Goal: Task Accomplishment & Management: Manage account settings

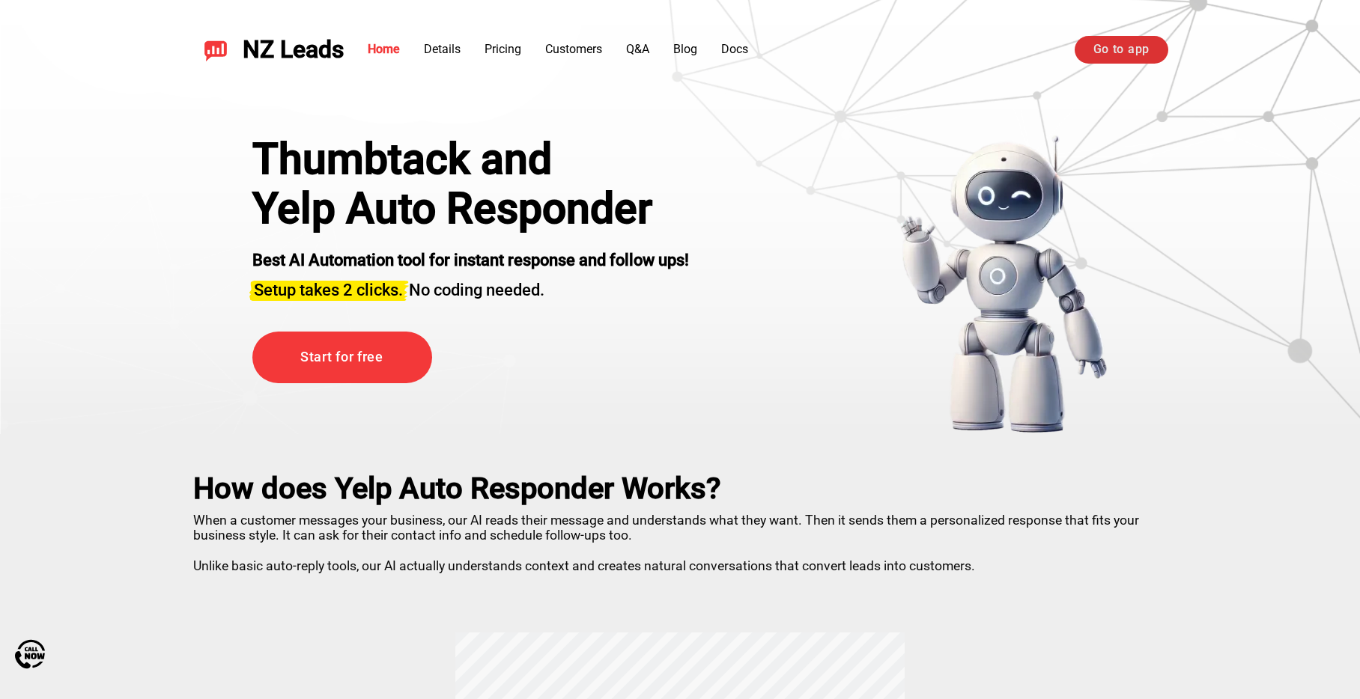
click at [1097, 46] on link "Go to app" at bounding box center [1121, 49] width 94 height 27
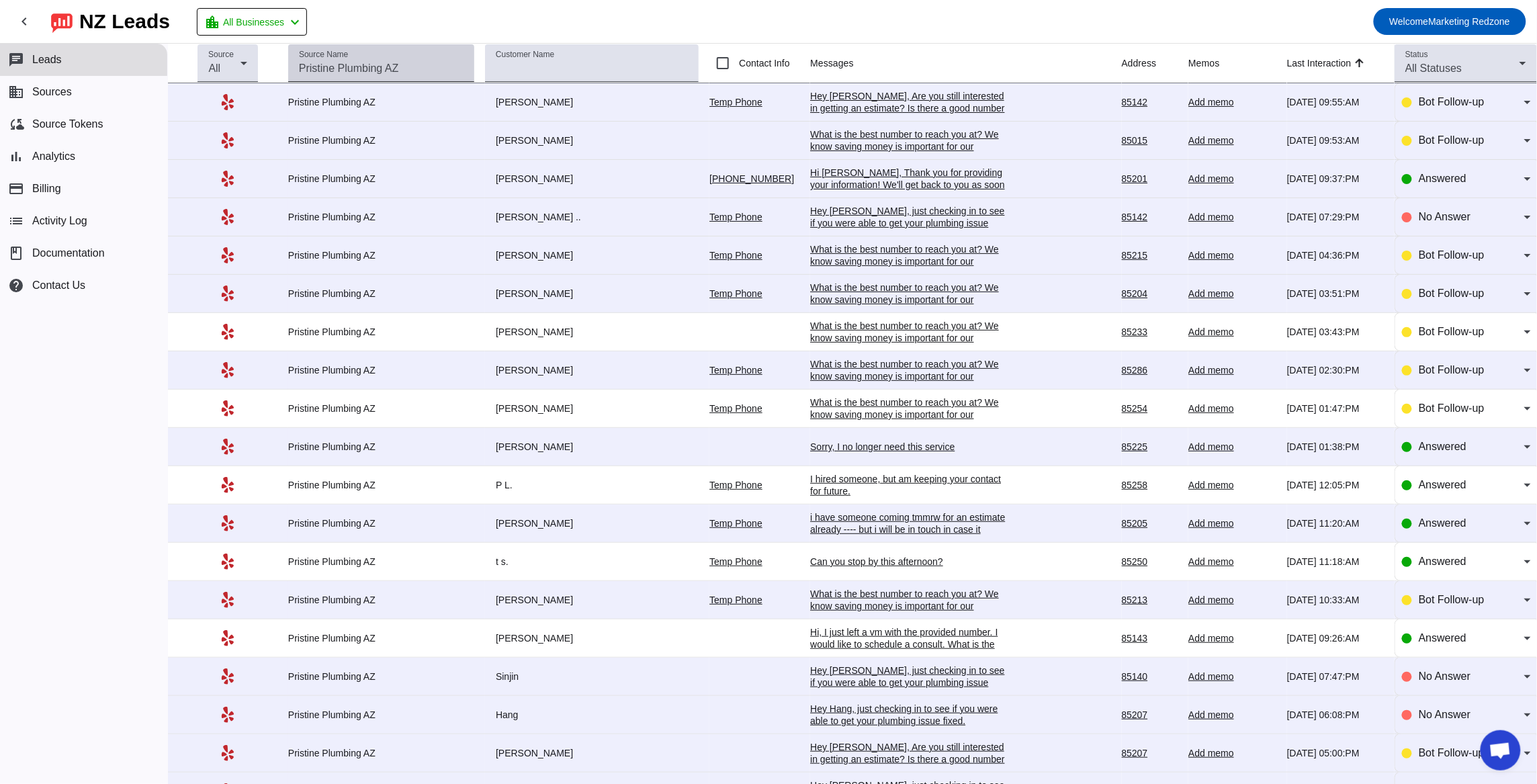
click at [354, 55] on div "Source Name" at bounding box center [380, 63] width 164 height 38
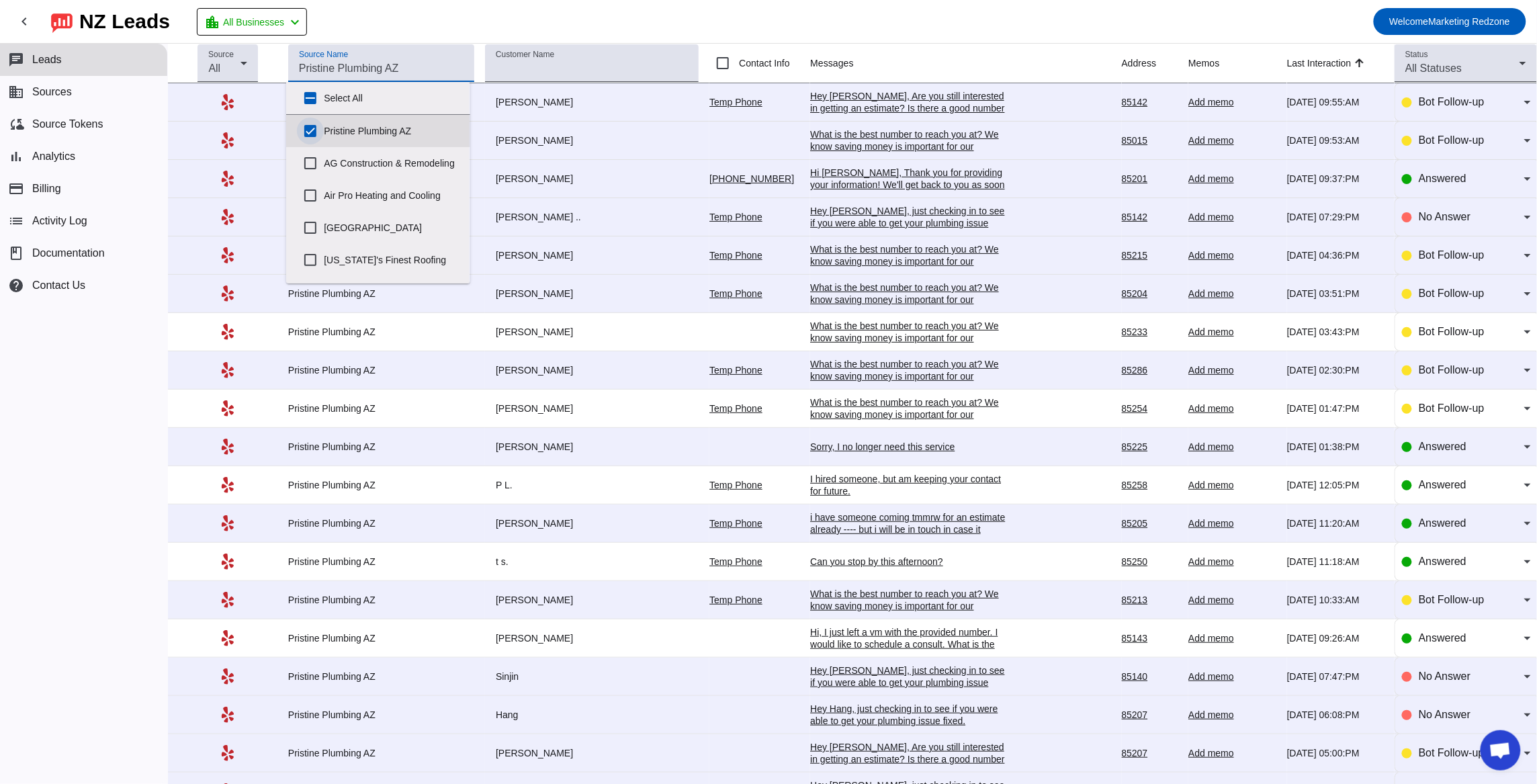
click at [310, 126] on input "Pristine Plumbing AZ" at bounding box center [310, 131] width 27 height 27
checkbox input "false"
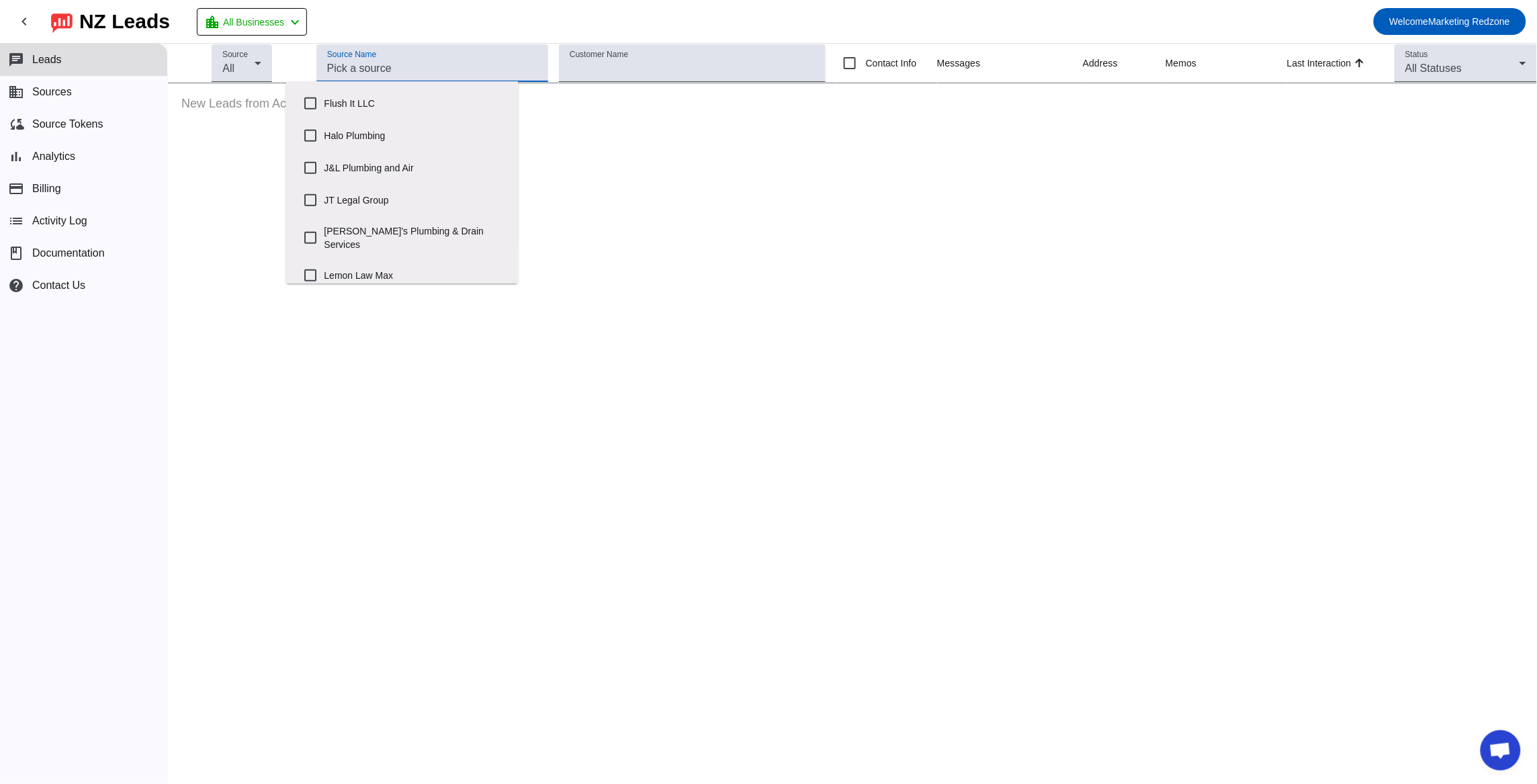
scroll to position [357, 0]
click at [309, 221] on input "John's Plumbing & Drain Services" at bounding box center [310, 231] width 27 height 27
checkbox input "true"
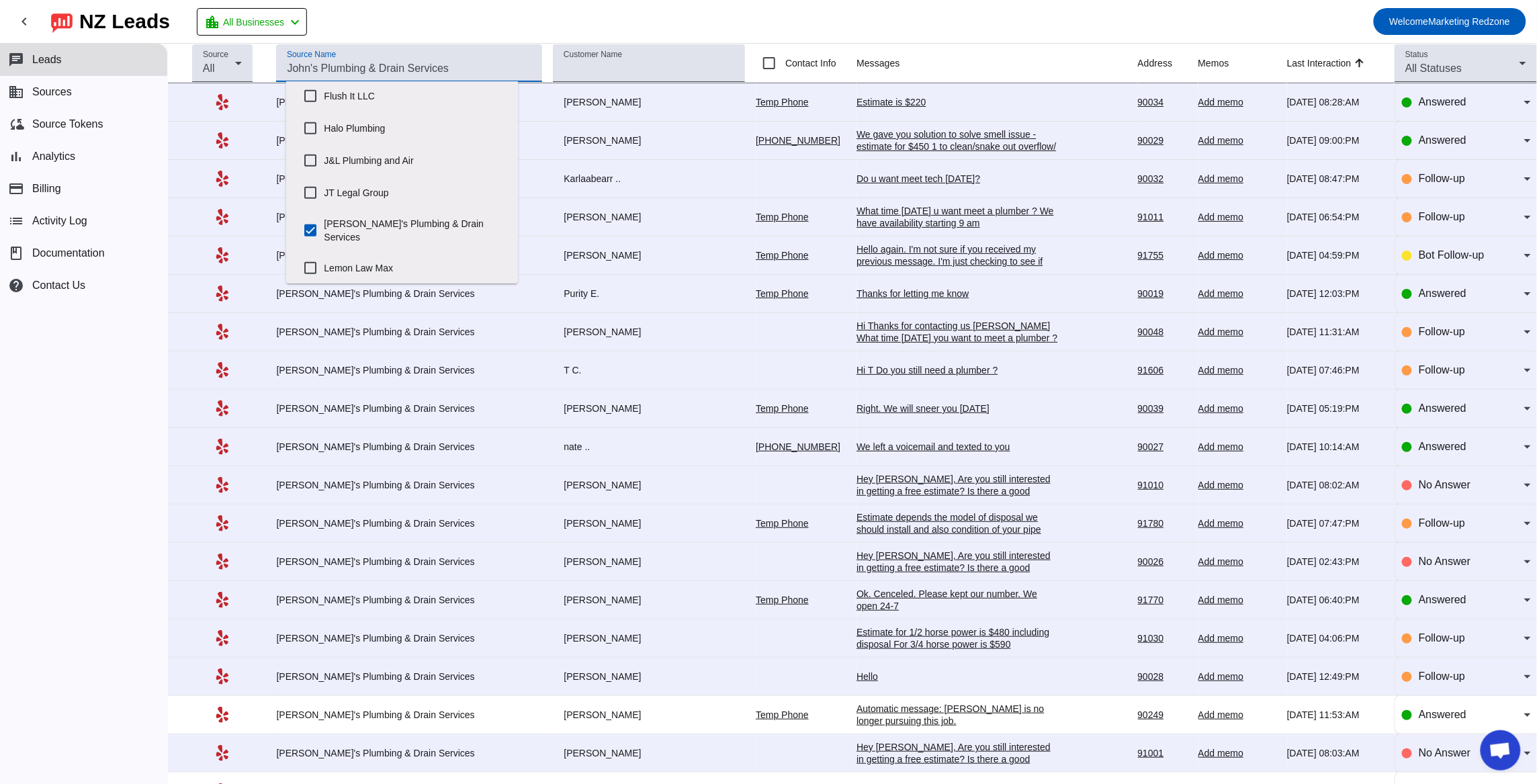
click at [618, 14] on mat-toolbar-row "chevron_left NZ Leads location_city All Businesses chevron_left Welcome Marketi…" at bounding box center [768, 22] width 1537 height 43
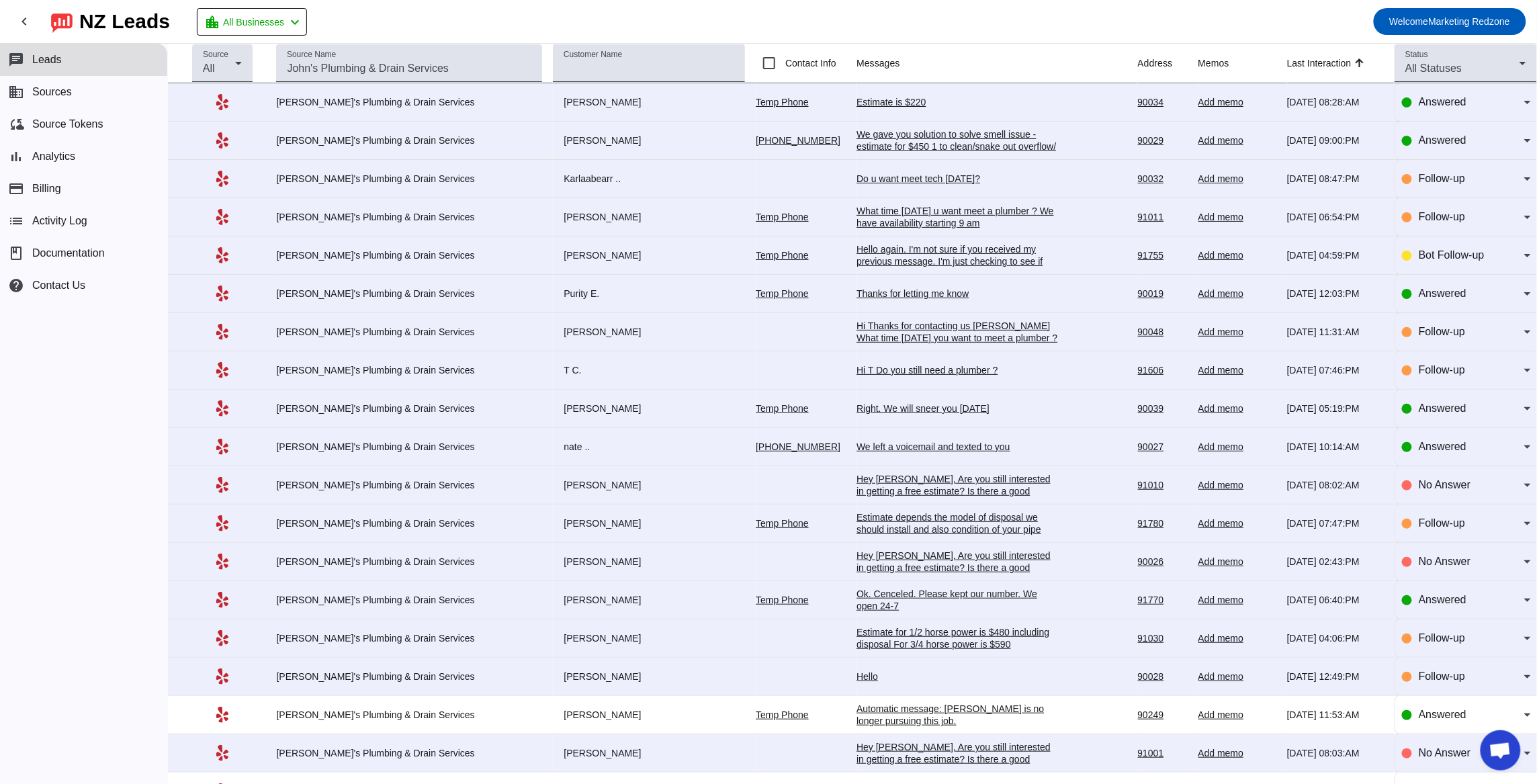
click at [857, 100] on div "Estimate is $220" at bounding box center [957, 101] width 202 height 12
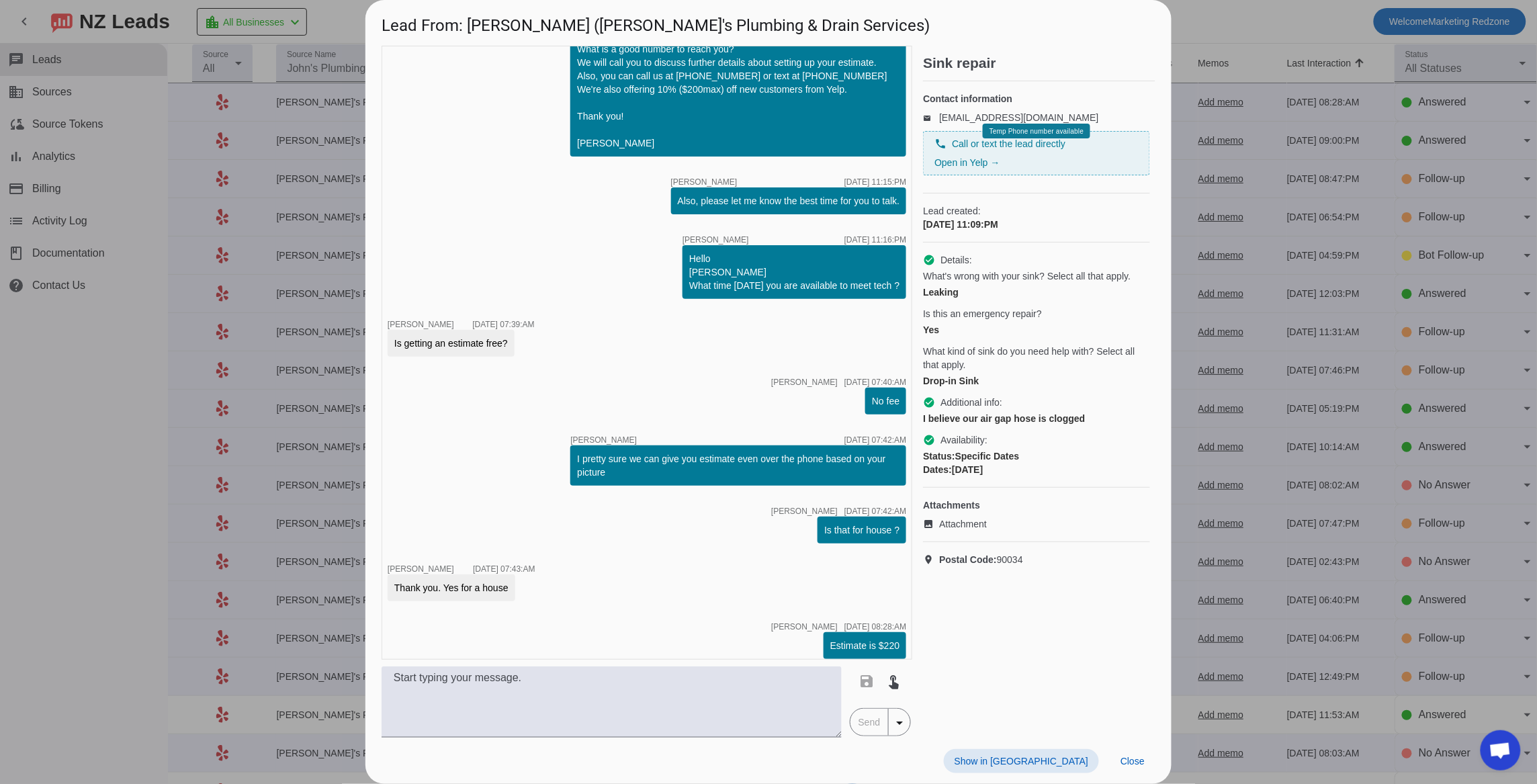
scroll to position [248, 0]
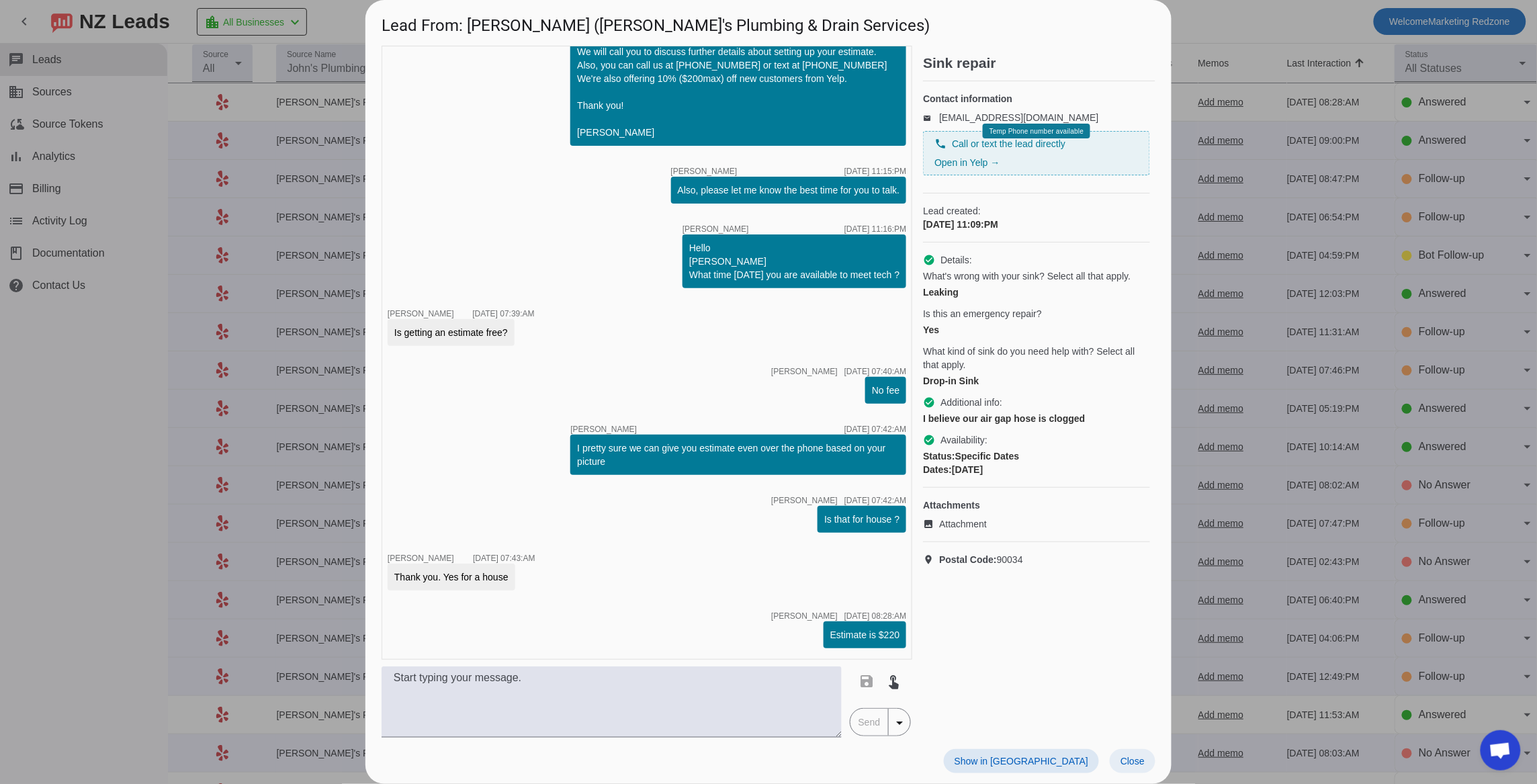
click at [1135, 762] on span "Close" at bounding box center [1132, 761] width 24 height 11
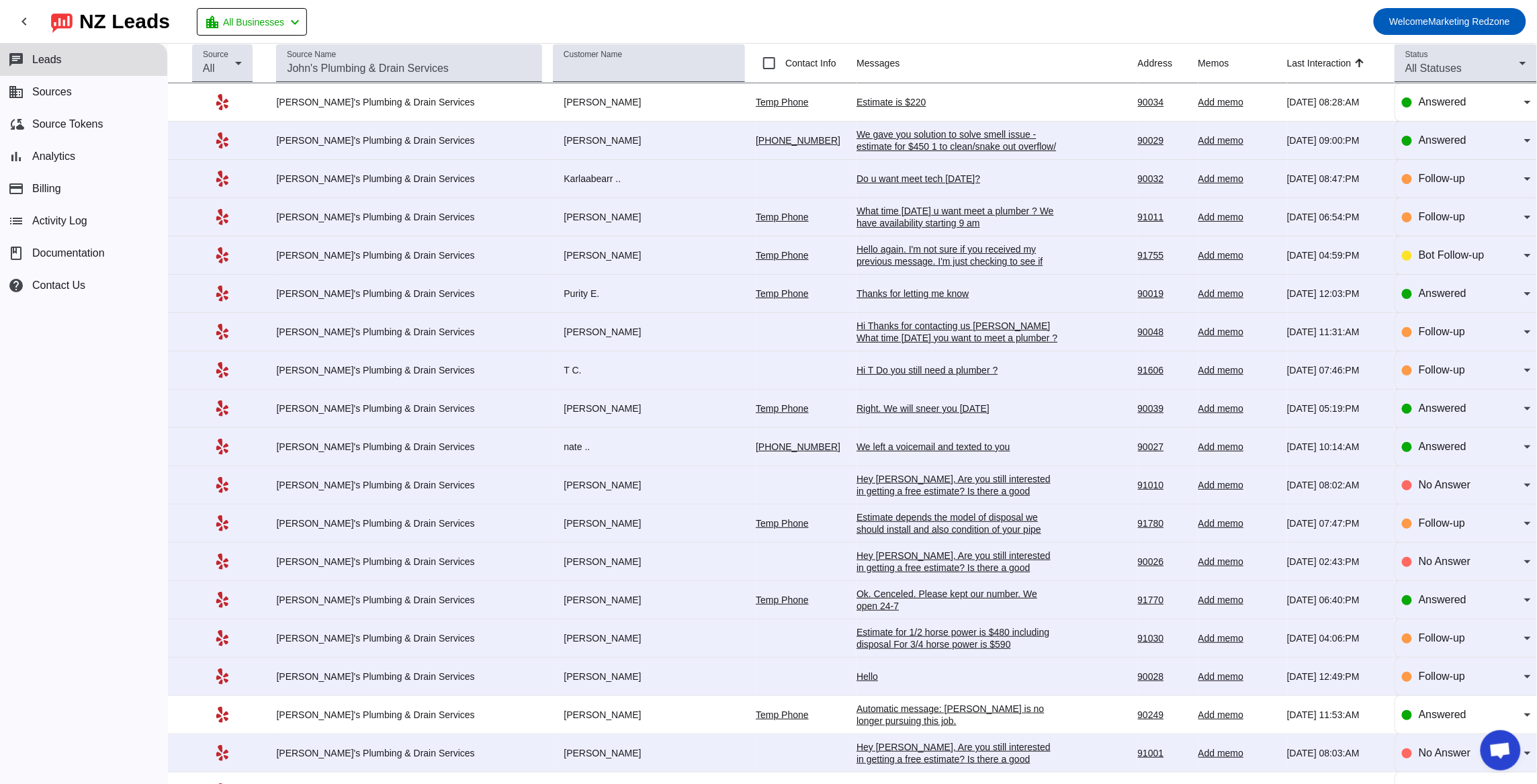
click at [889, 137] on div "We gave you solution to solve smell issue - estimate for $450 1 to clean/snake …" at bounding box center [957, 164] width 202 height 73
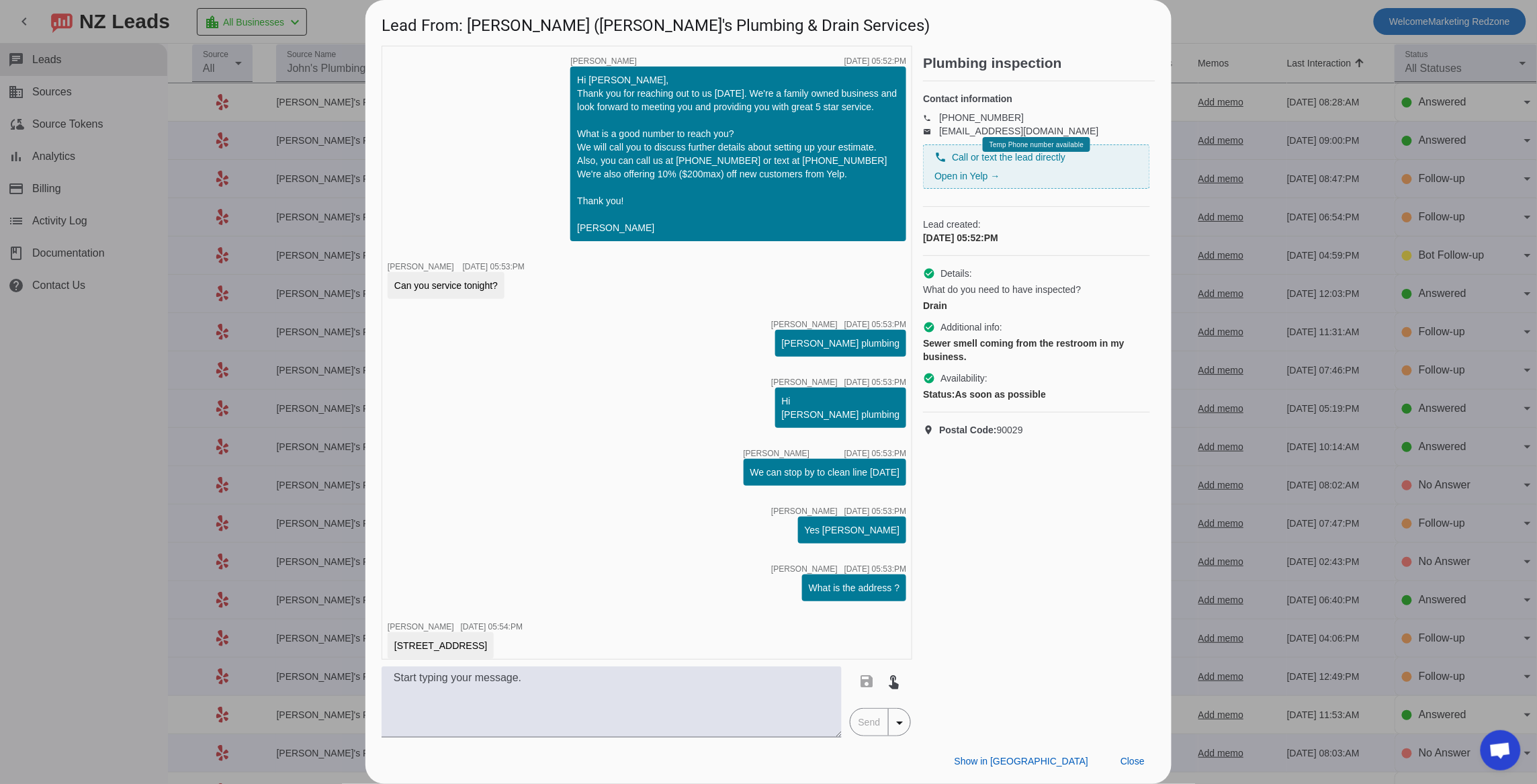
scroll to position [868, 0]
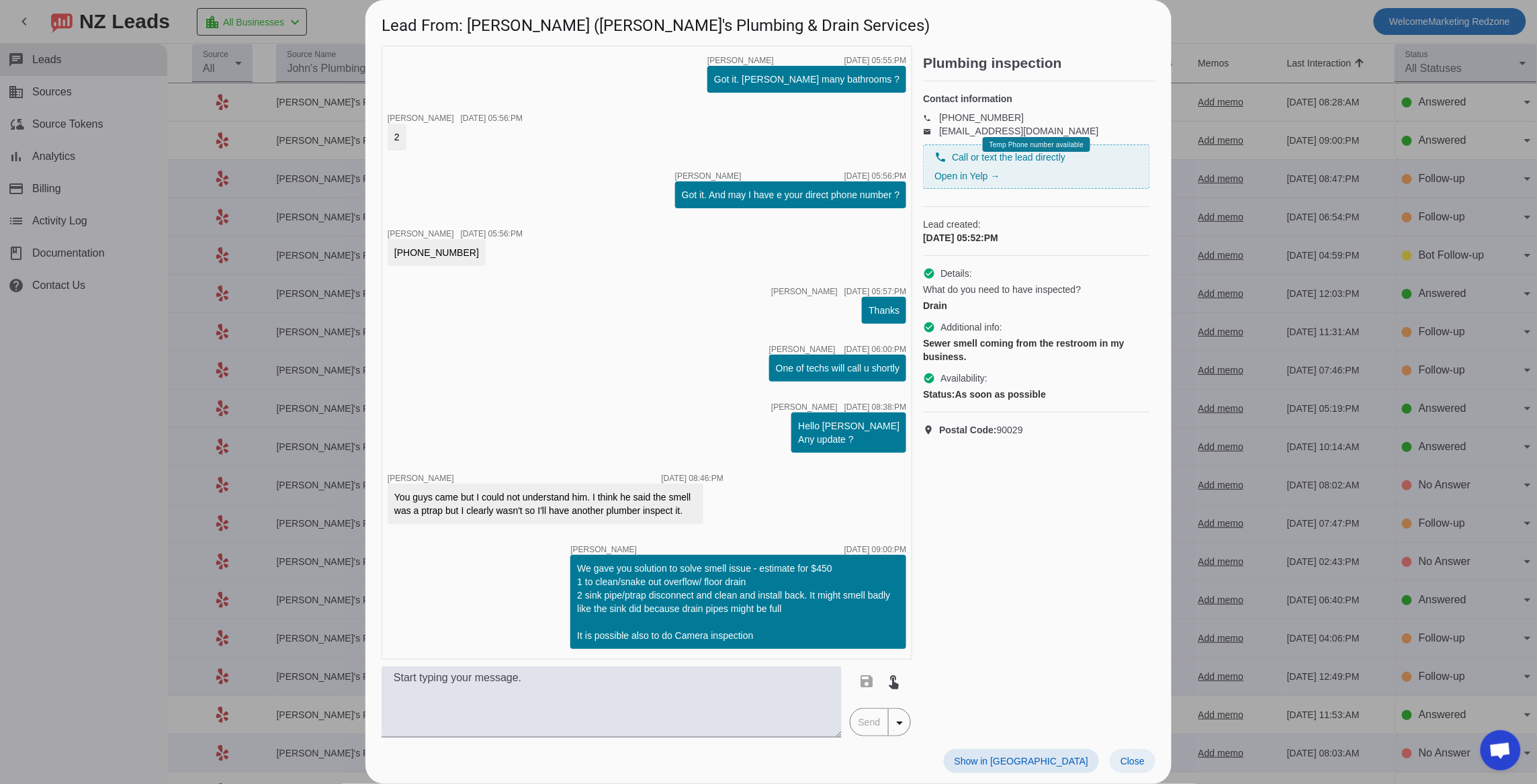
click at [1135, 761] on span "Close" at bounding box center [1132, 761] width 24 height 11
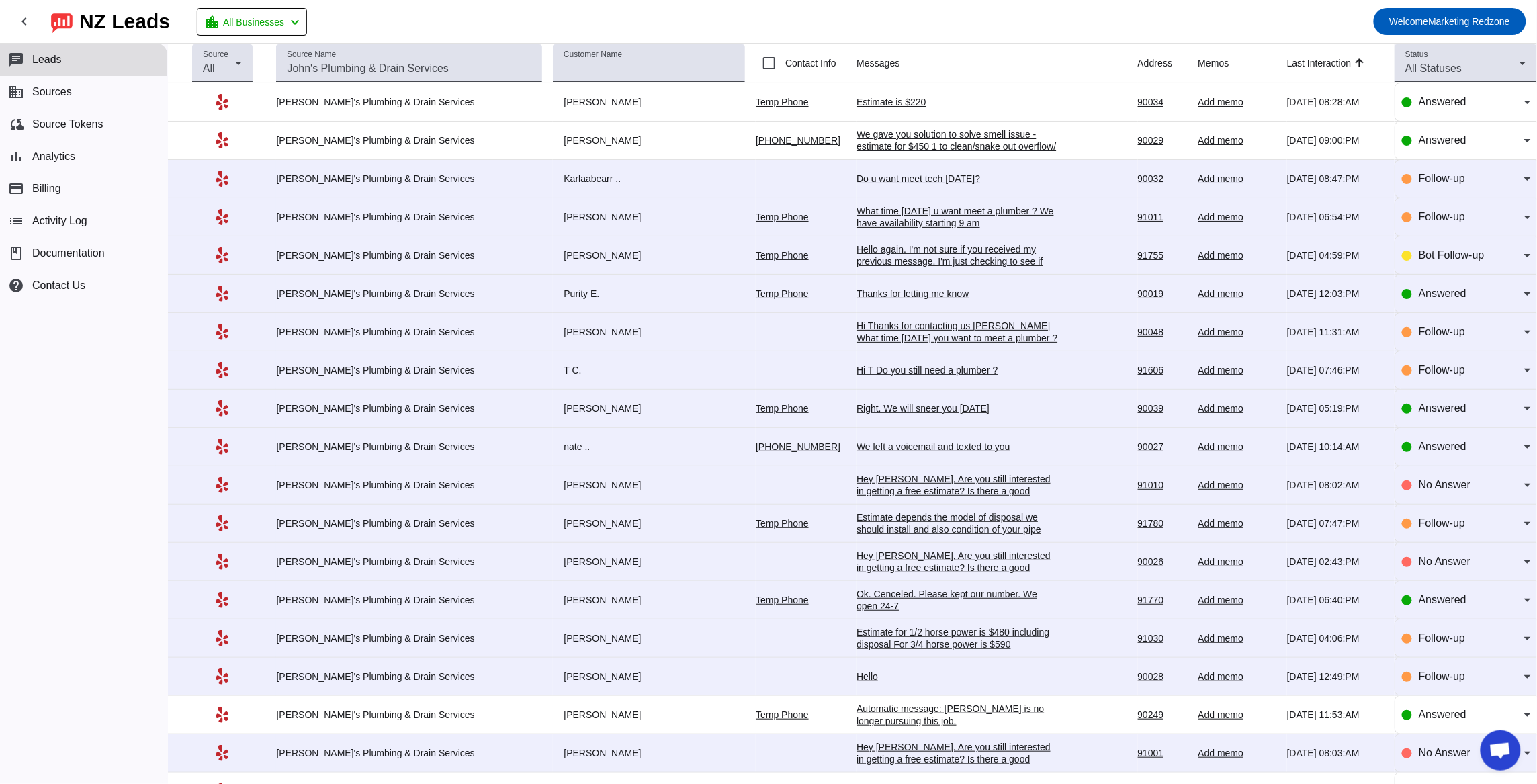
click at [857, 290] on div "Thanks for letting me know" at bounding box center [957, 292] width 202 height 12
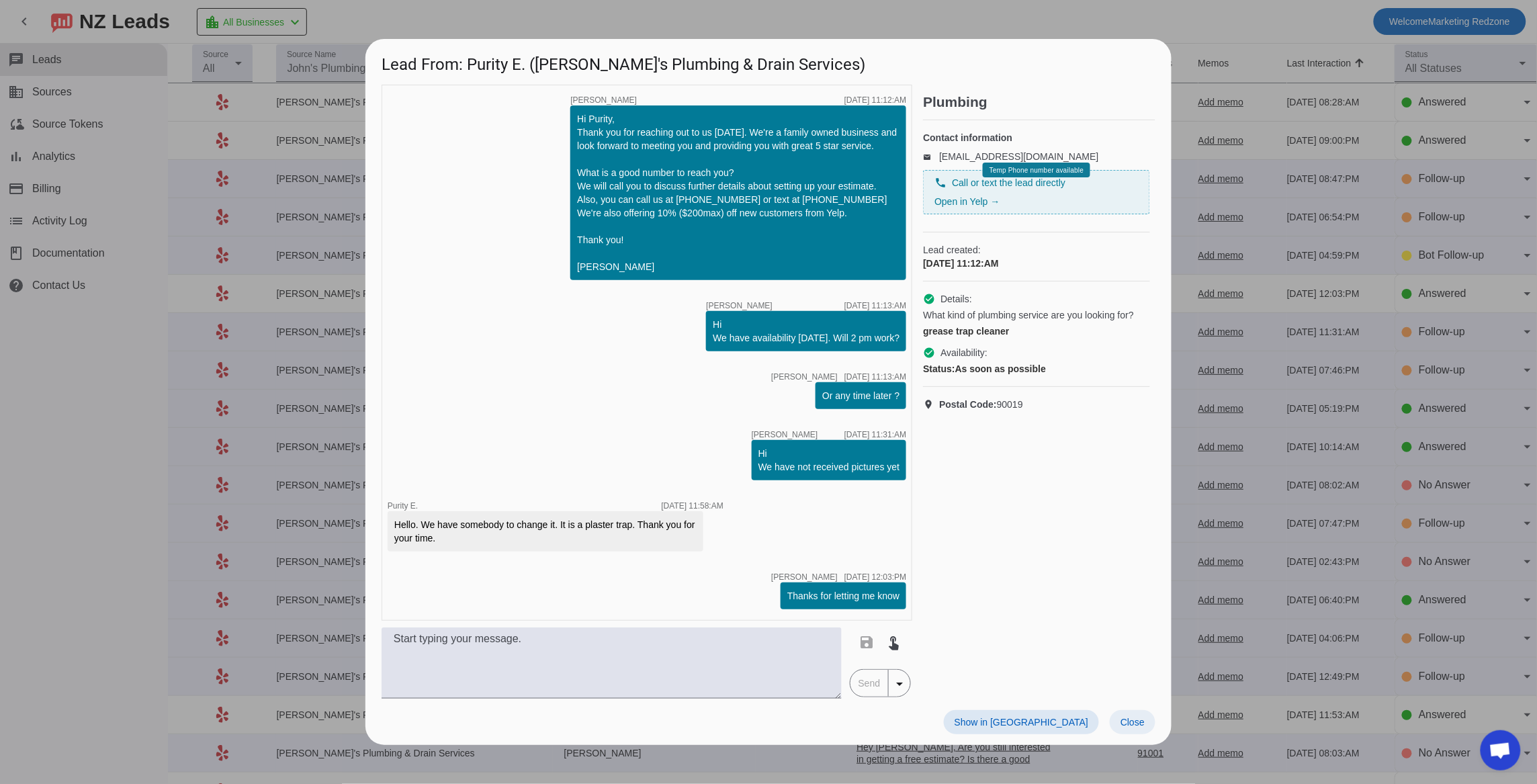
click at [1120, 713] on span at bounding box center [1132, 721] width 46 height 24
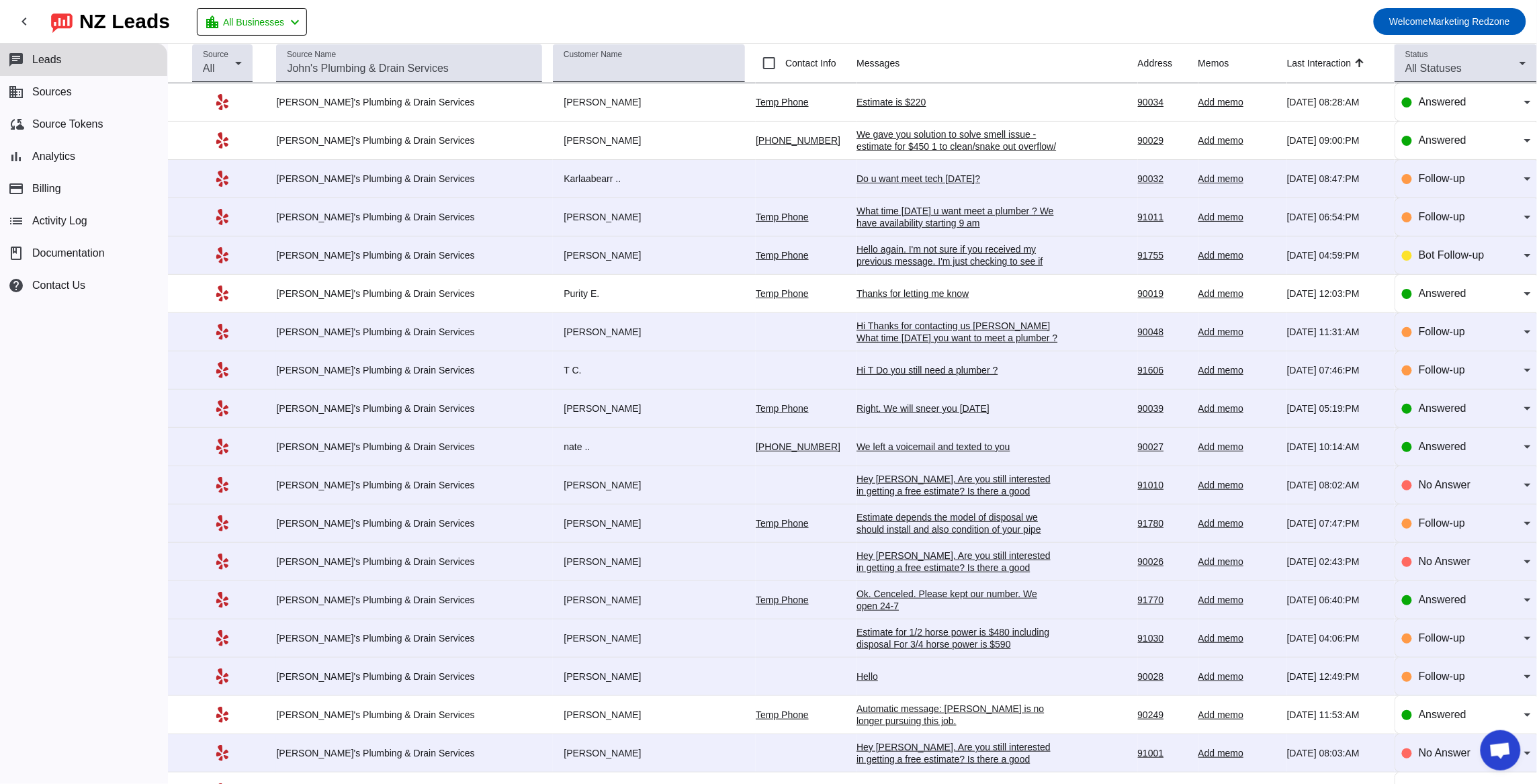
click at [857, 292] on div "Thanks for letting me know" at bounding box center [957, 292] width 202 height 12
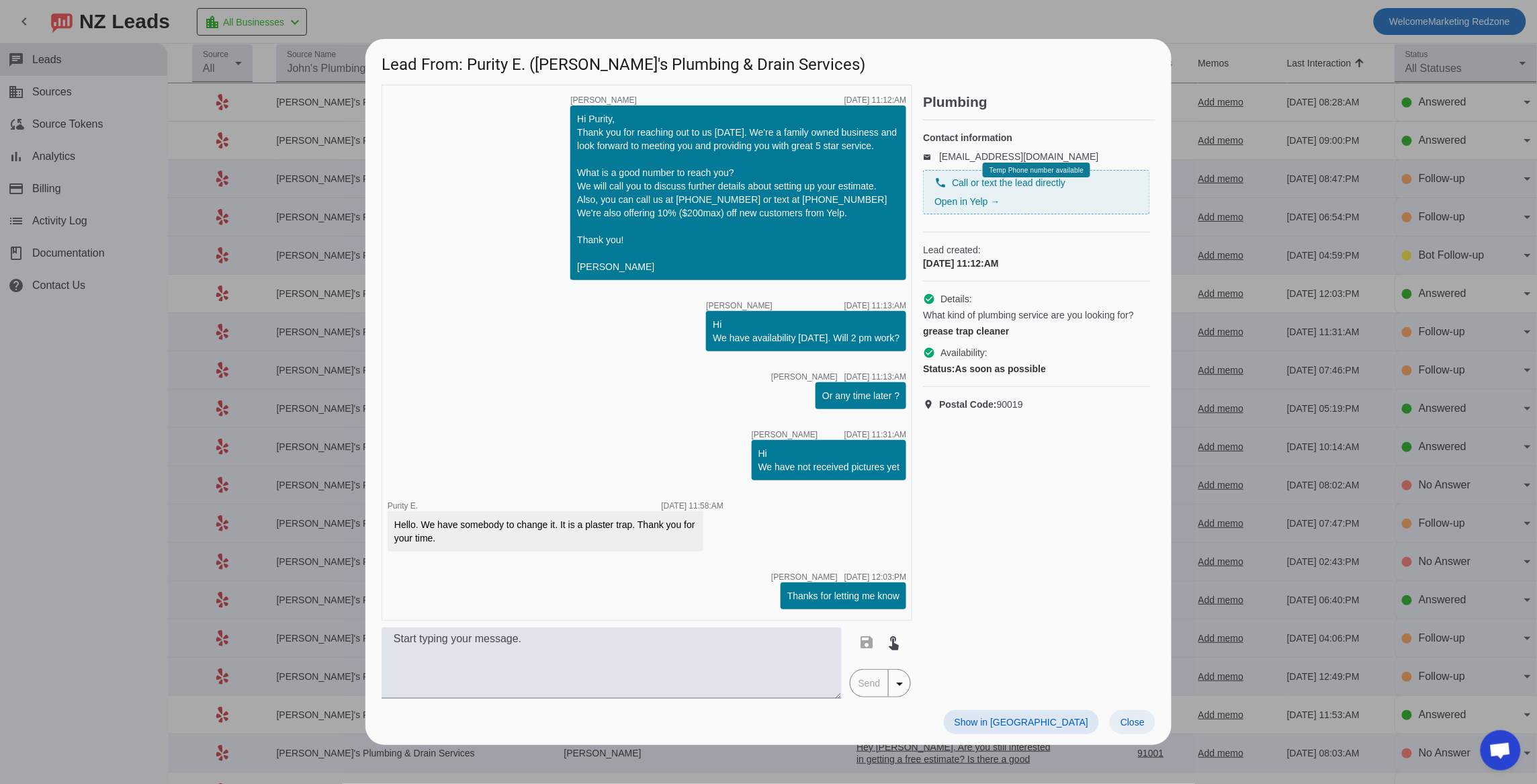
click at [1133, 722] on span "Close" at bounding box center [1132, 722] width 24 height 11
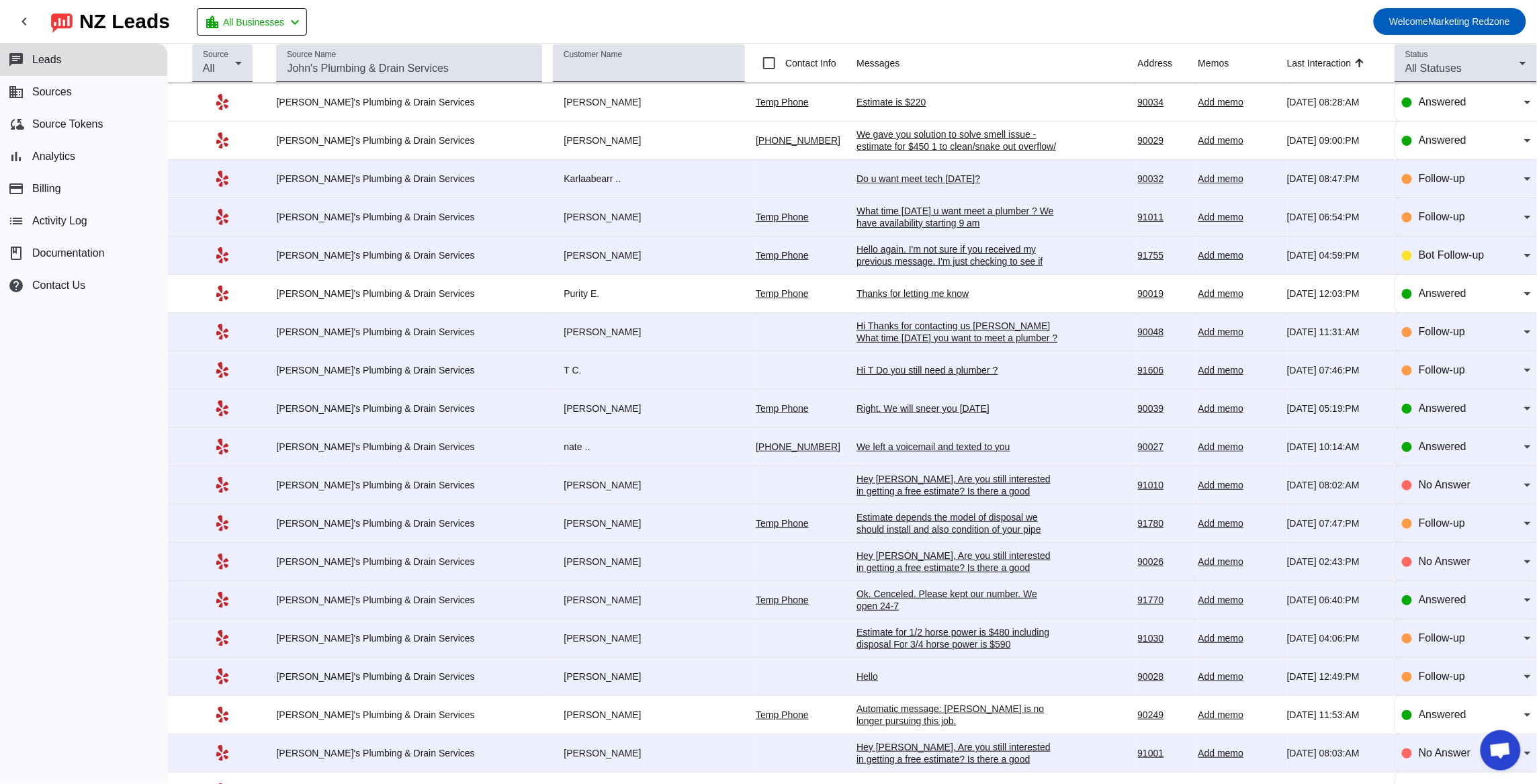
click at [875, 414] on div "Right. We will sneer you tomorrow" at bounding box center [957, 407] width 202 height 12
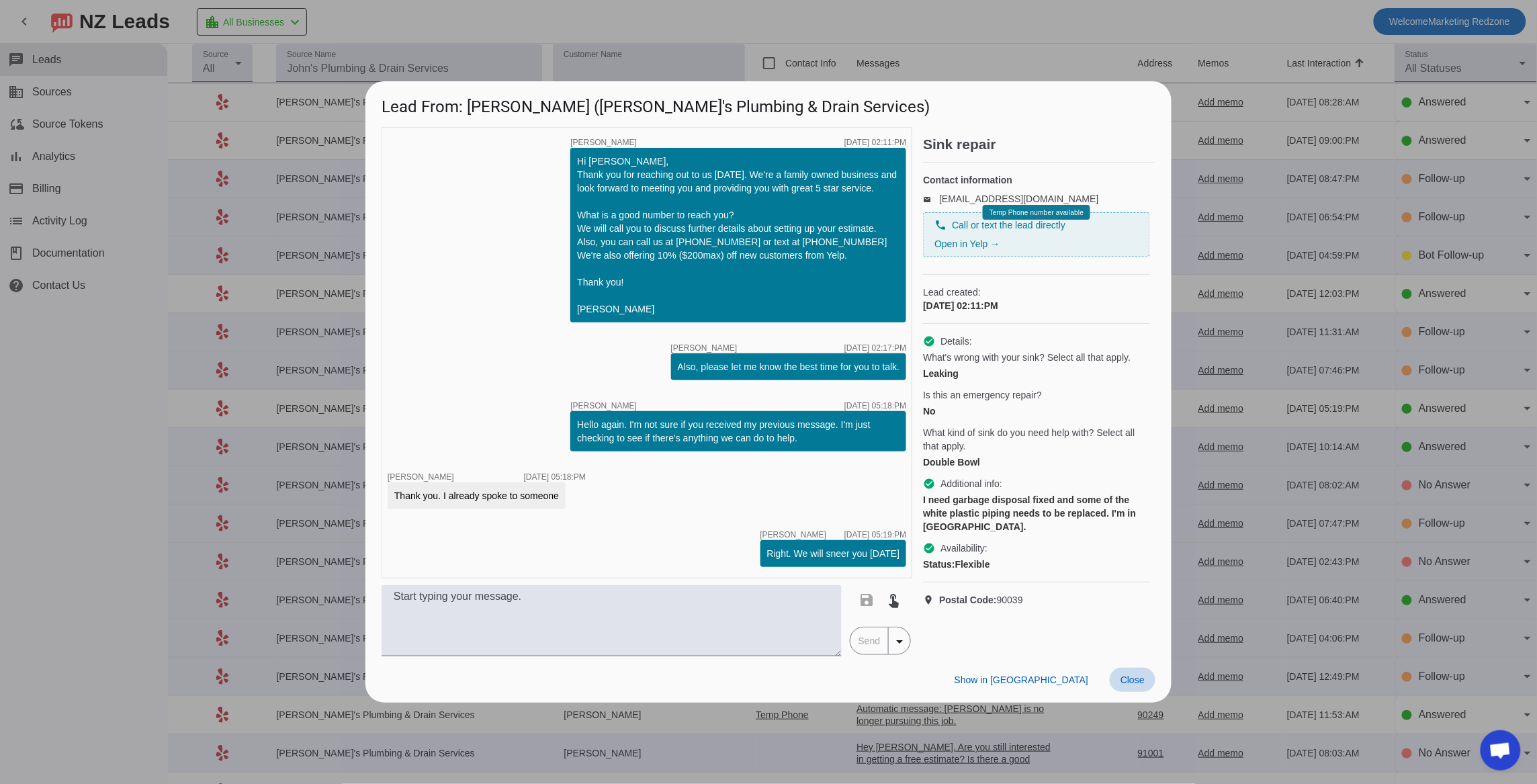
click at [1134, 687] on span at bounding box center [1132, 679] width 46 height 24
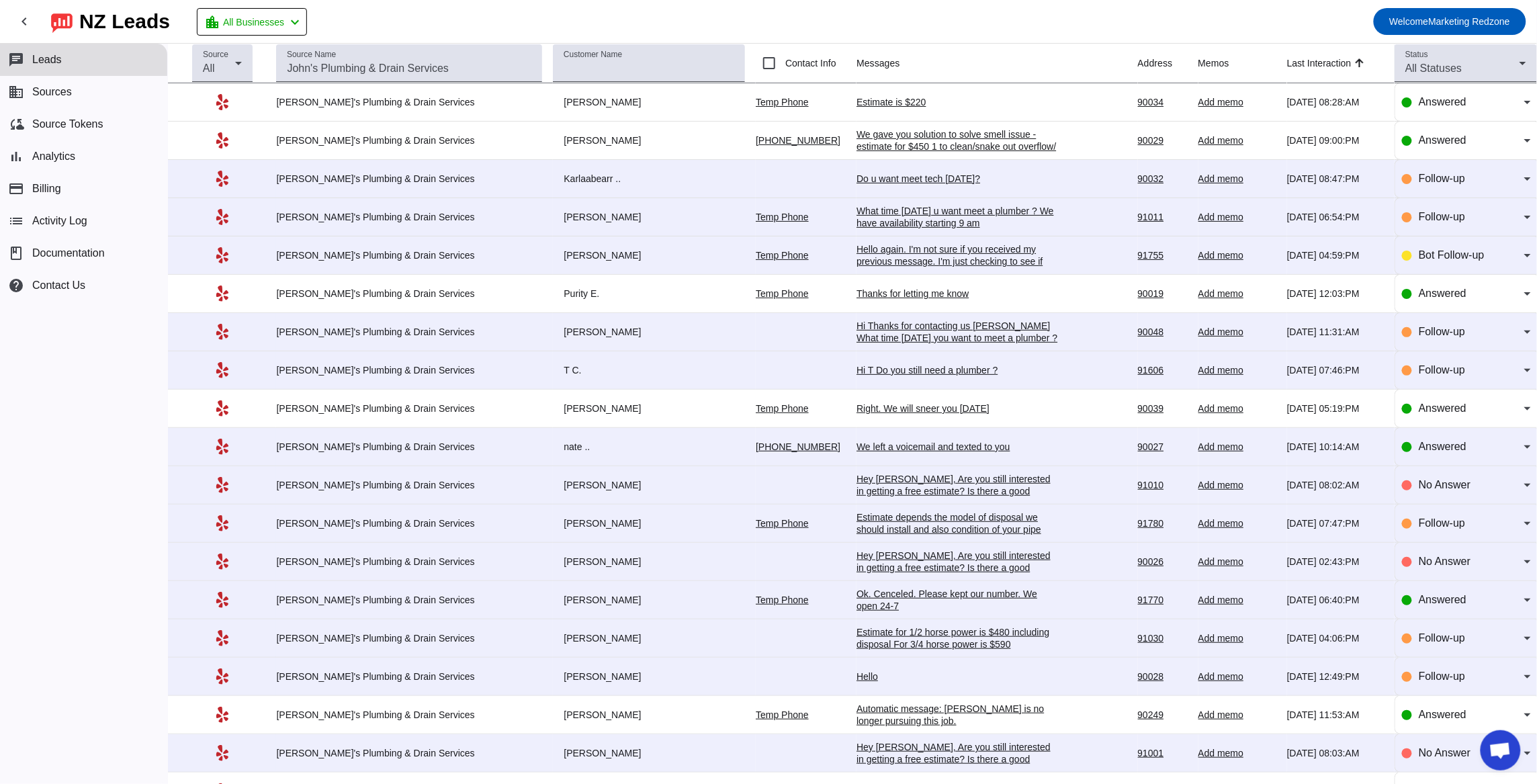
click at [913, 450] on div "We left a voicemail and texted to you" at bounding box center [957, 446] width 202 height 12
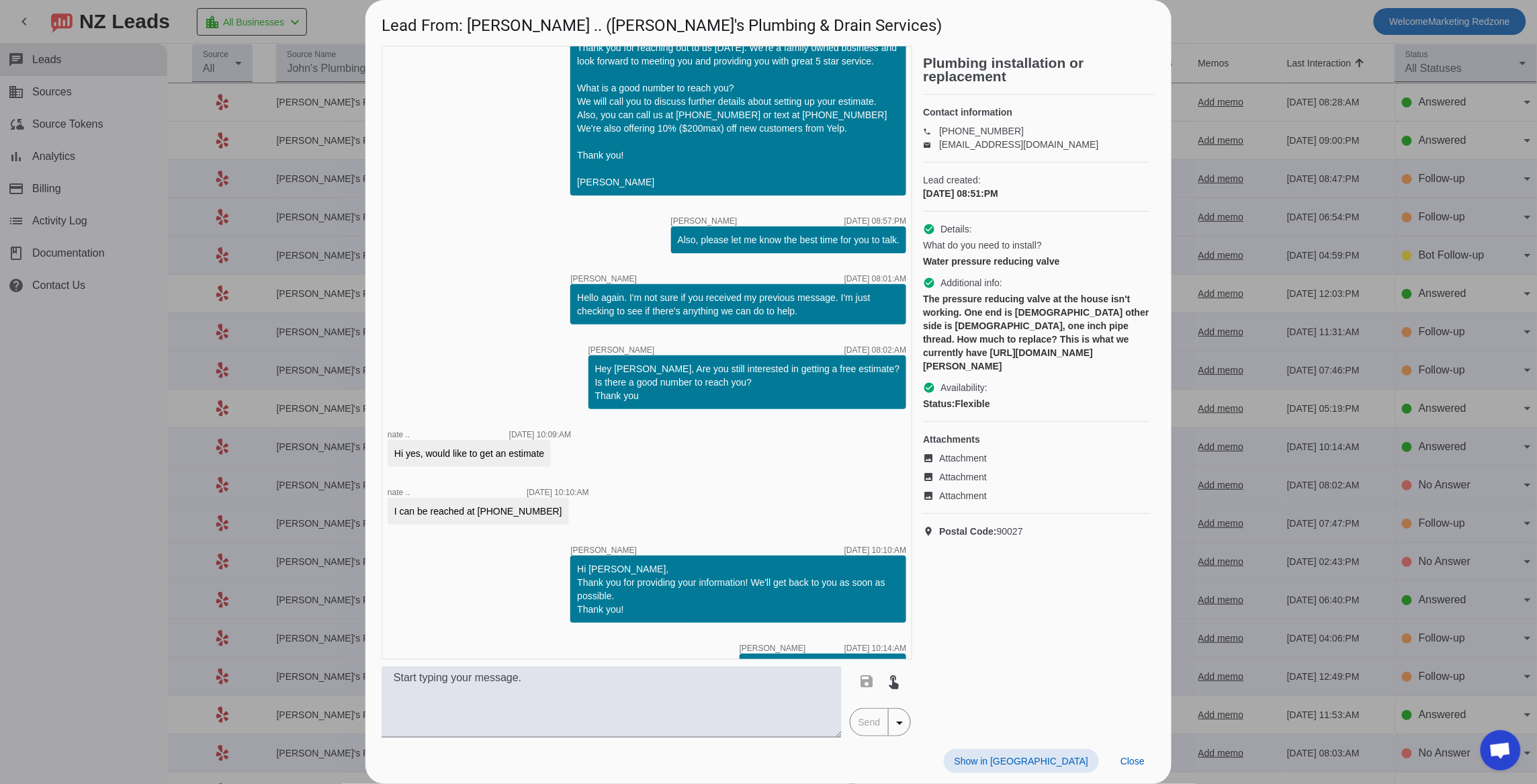
scroll to position [418, 0]
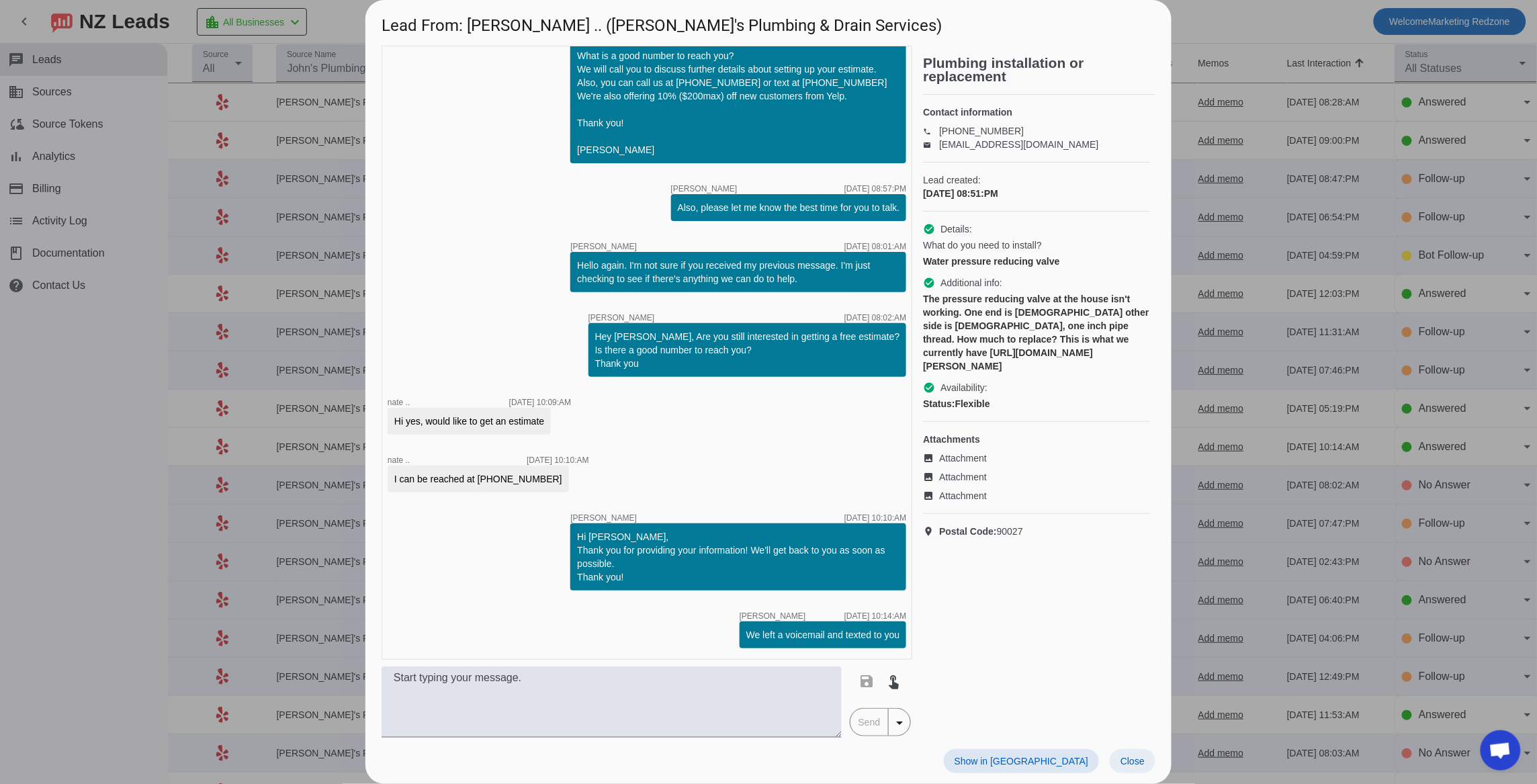
click at [1122, 765] on span "Close" at bounding box center [1132, 761] width 24 height 11
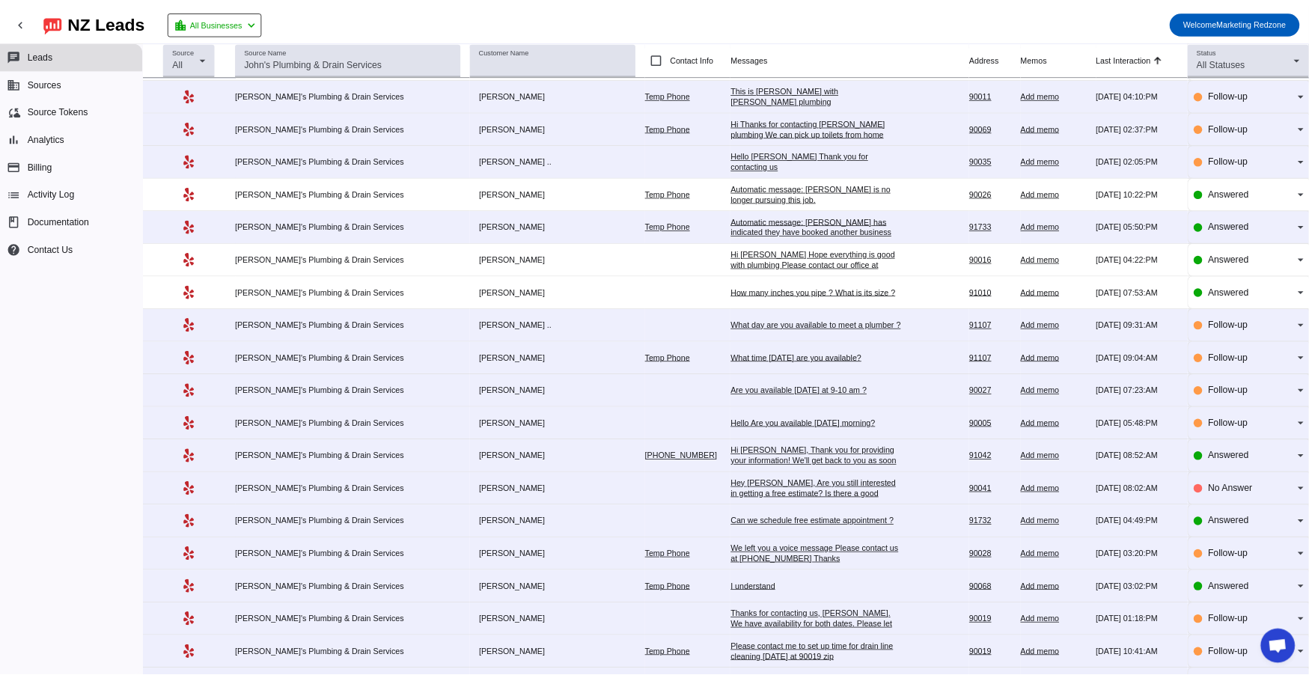
scroll to position [1361, 0]
